Goal: Entertainment & Leisure: Consume media (video, audio)

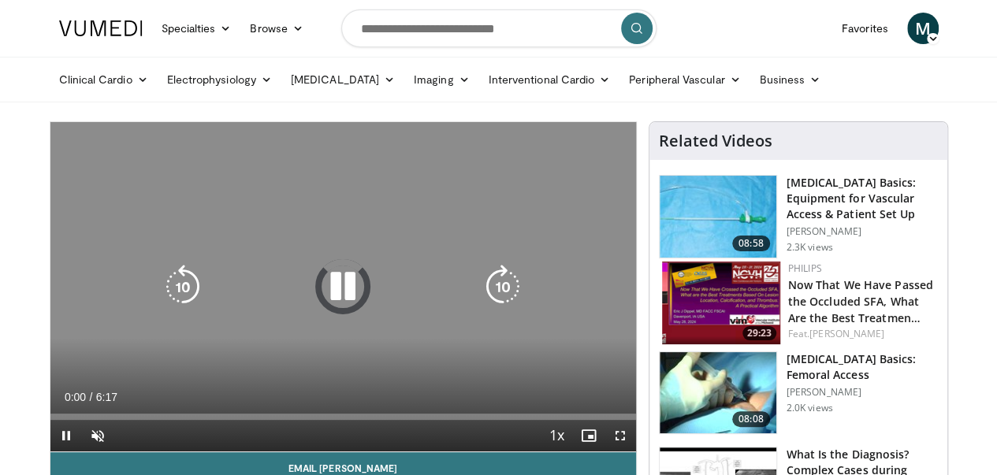
click at [332, 300] on icon "Video Player" at bounding box center [343, 287] width 44 height 44
